Goal: Task Accomplishment & Management: Manage account settings

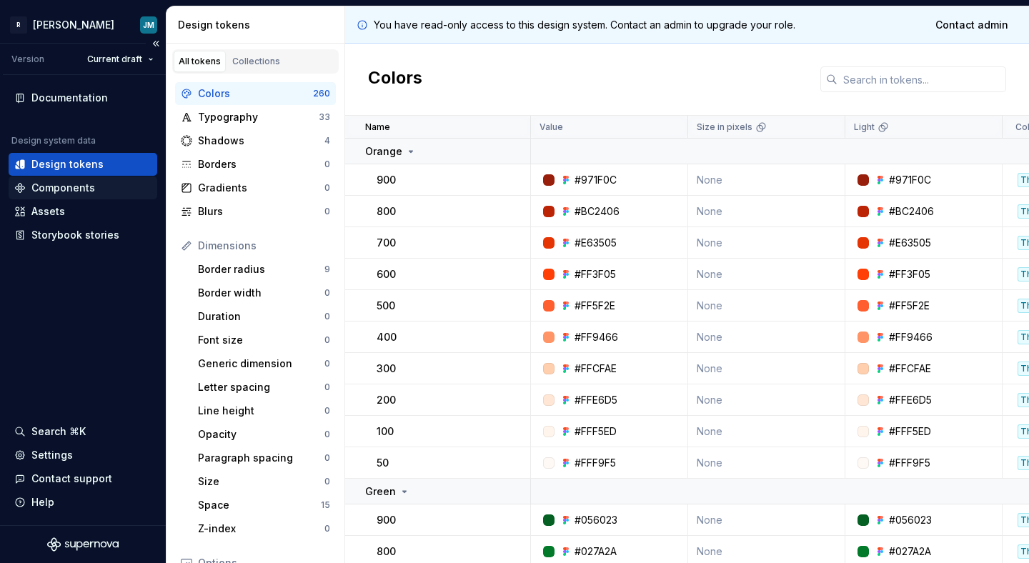
click at [63, 190] on div "Components" at bounding box center [63, 188] width 64 height 14
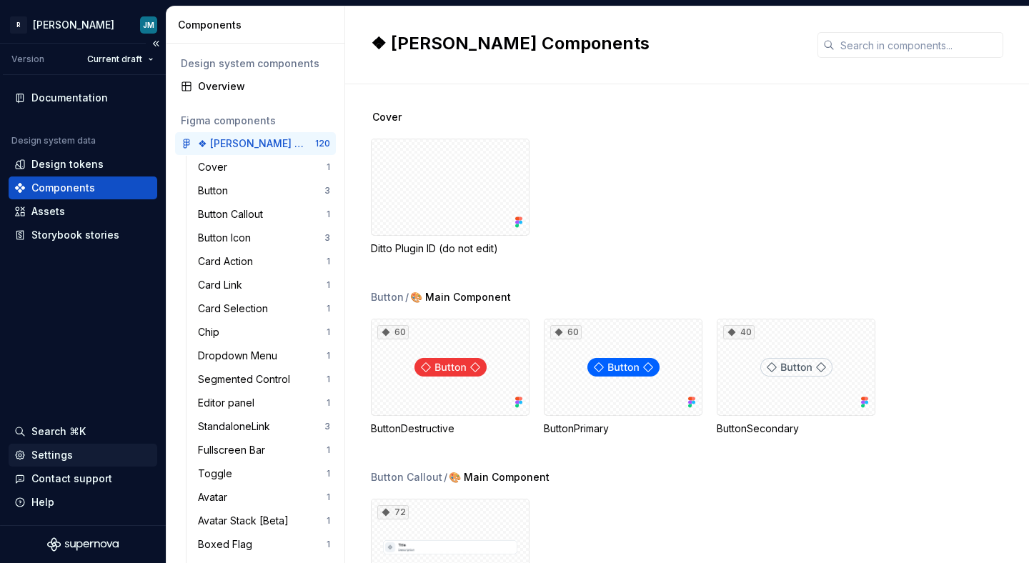
click at [99, 459] on div "Settings" at bounding box center [82, 455] width 137 height 14
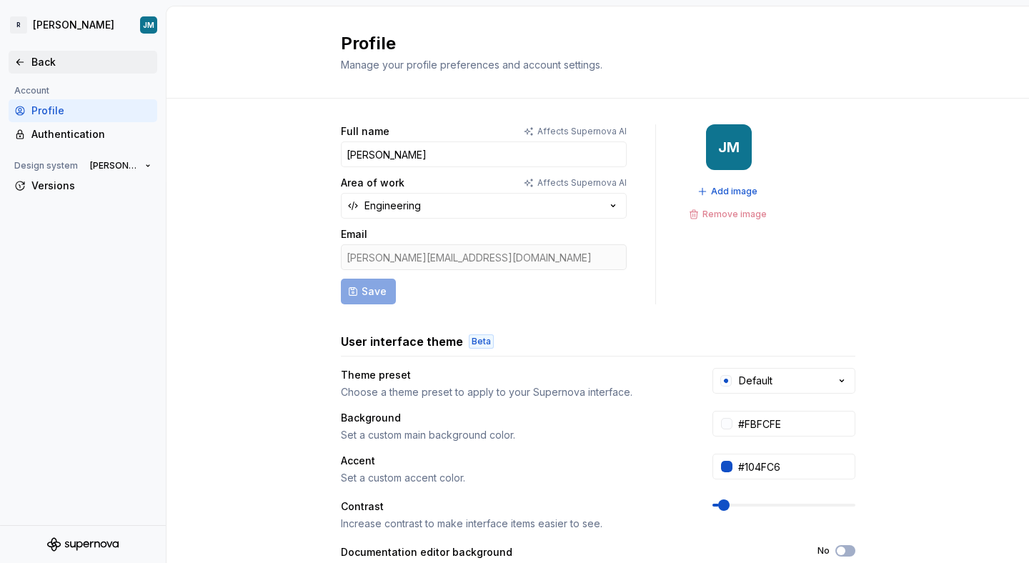
click at [24, 59] on icon at bounding box center [19, 61] width 11 height 11
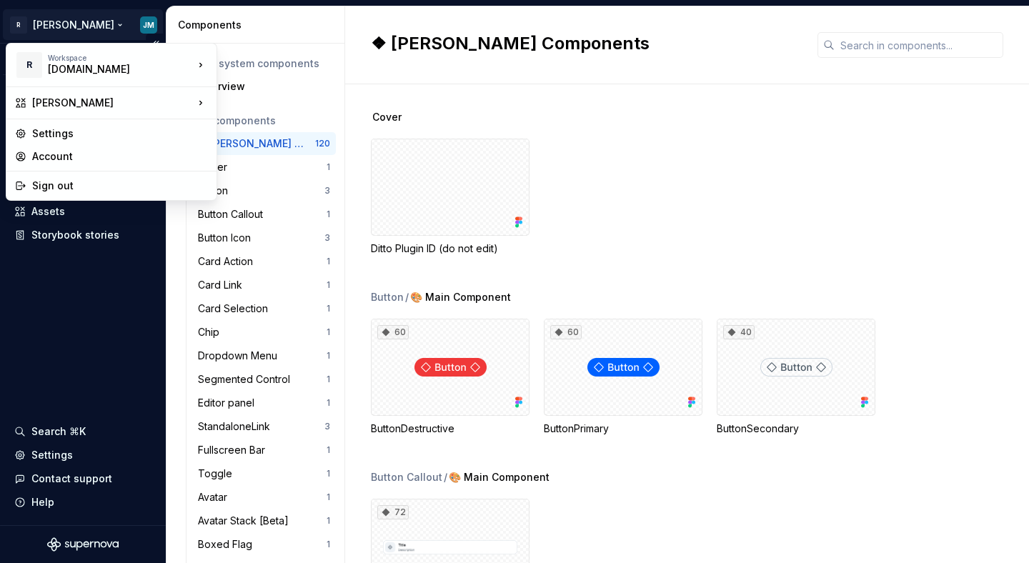
click at [71, 29] on html "R [PERSON_NAME] JM Version Current draft Documentation Design system data Desig…" at bounding box center [514, 281] width 1029 height 563
click at [85, 135] on div "Settings" at bounding box center [120, 133] width 176 height 14
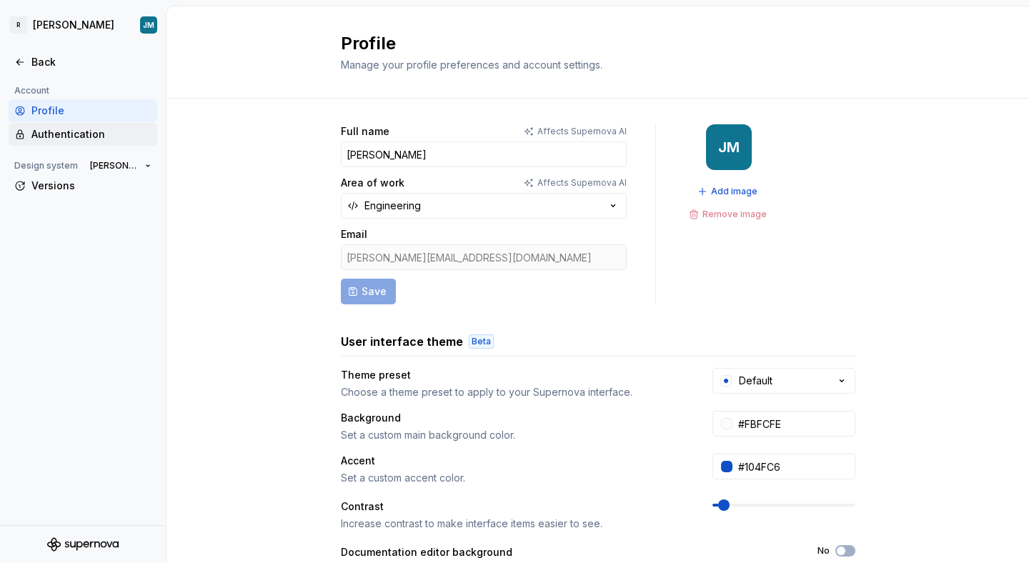
click at [36, 134] on div "Authentication" at bounding box center [91, 134] width 120 height 14
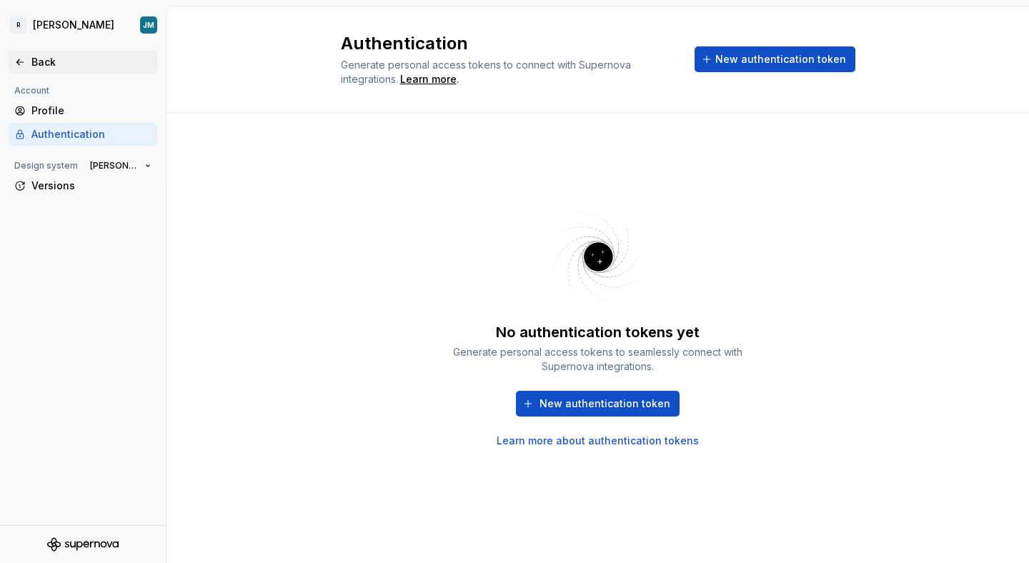
click at [36, 64] on div "Back" at bounding box center [91, 62] width 120 height 14
